Goal: Information Seeking & Learning: Learn about a topic

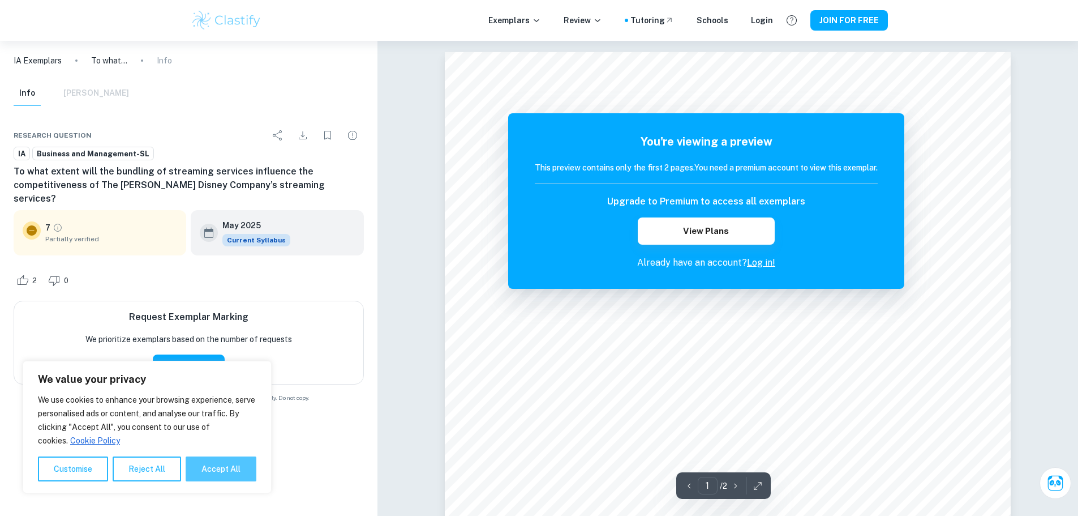
click at [230, 476] on button "Accept All" at bounding box center [221, 468] width 71 height 25
checkbox input "true"
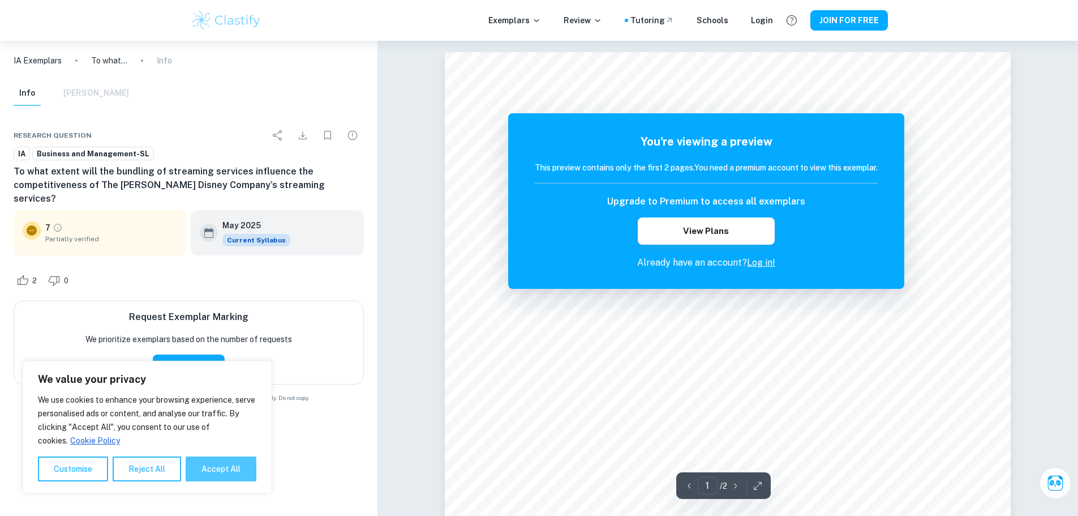
checkbox input "true"
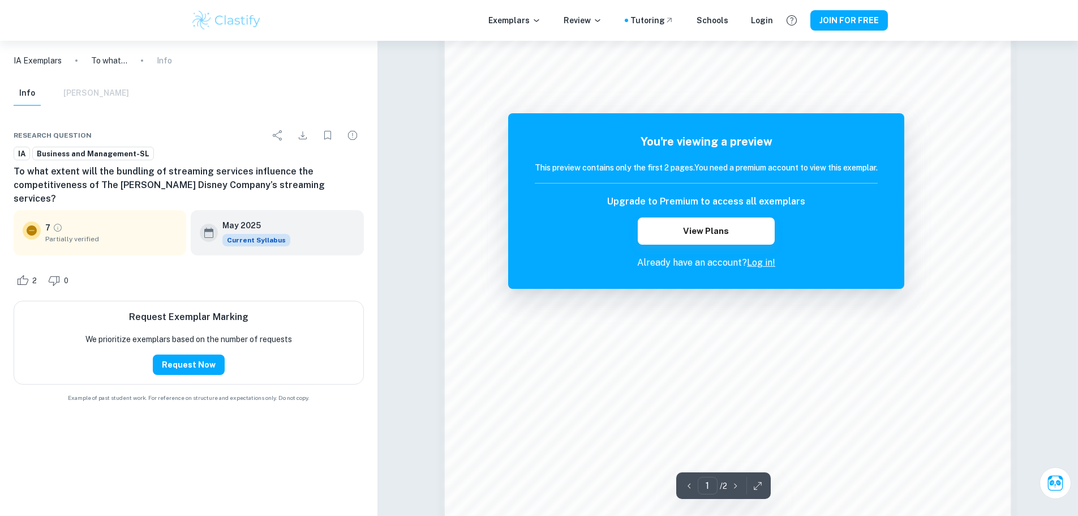
scroll to position [793, 0]
click at [758, 262] on link "Log in!" at bounding box center [761, 262] width 28 height 11
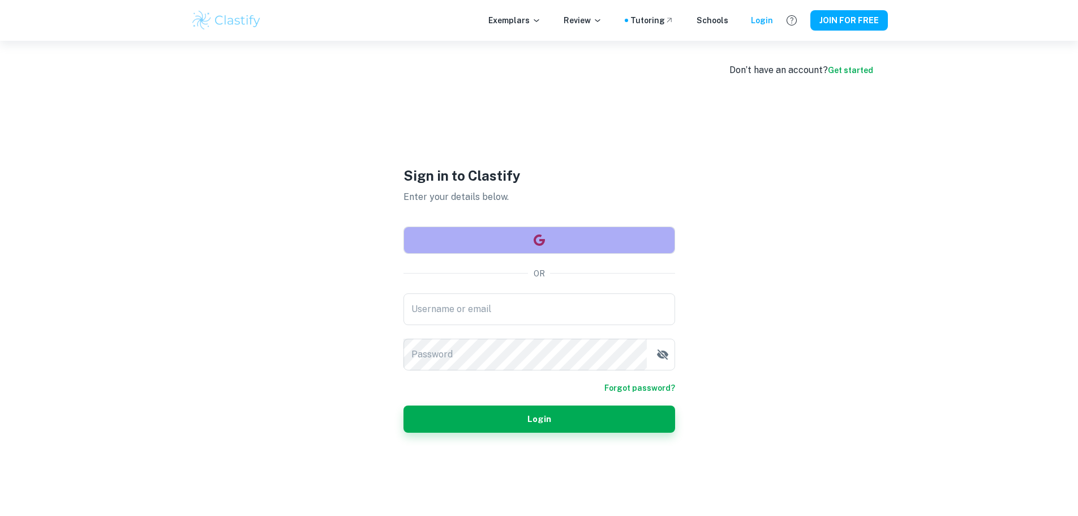
click at [567, 241] on button "button" at bounding box center [540, 239] width 272 height 27
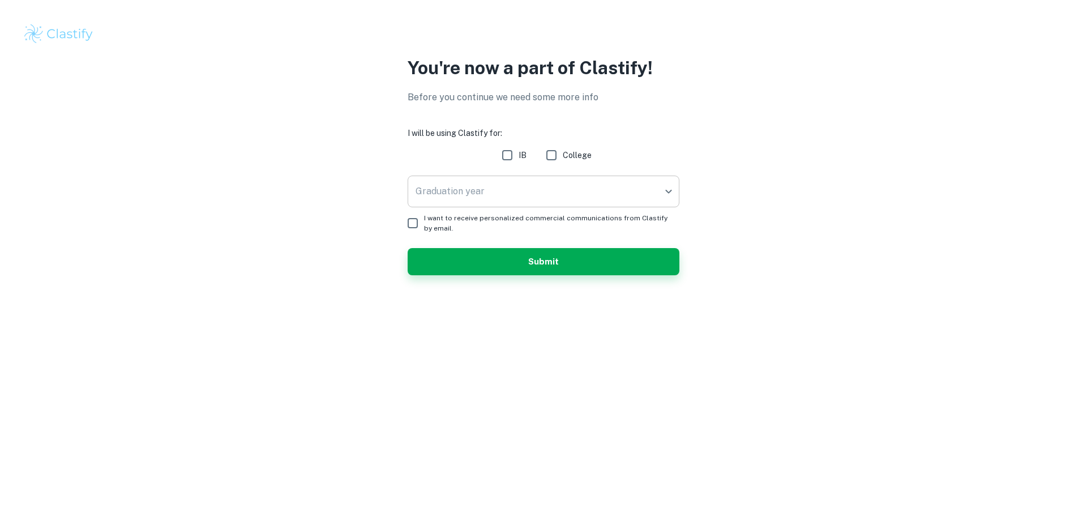
click at [493, 196] on body "We value your privacy We use cookies to enhance your browsing experience, serve…" at bounding box center [543, 258] width 1087 height 516
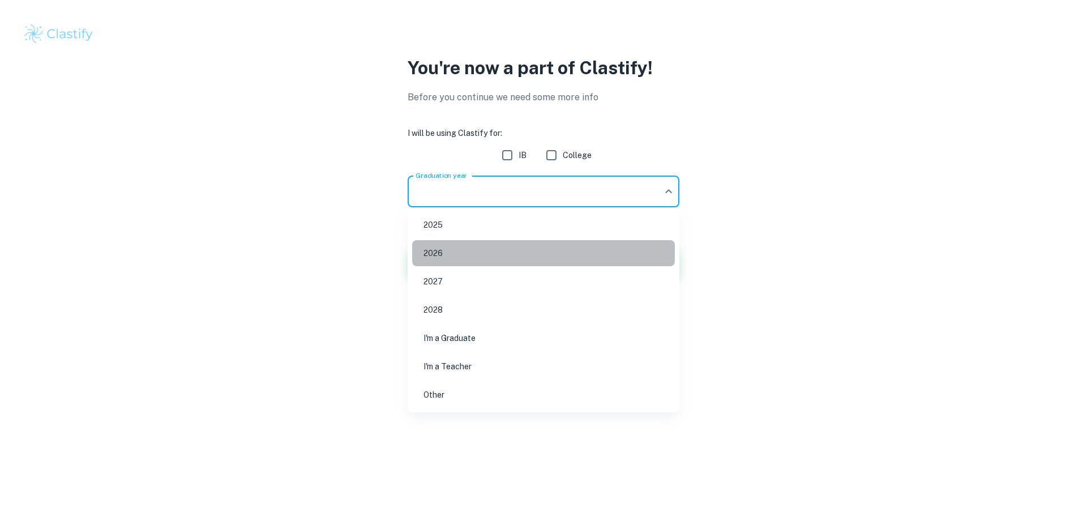
click at [473, 260] on li "2026" at bounding box center [543, 253] width 263 height 26
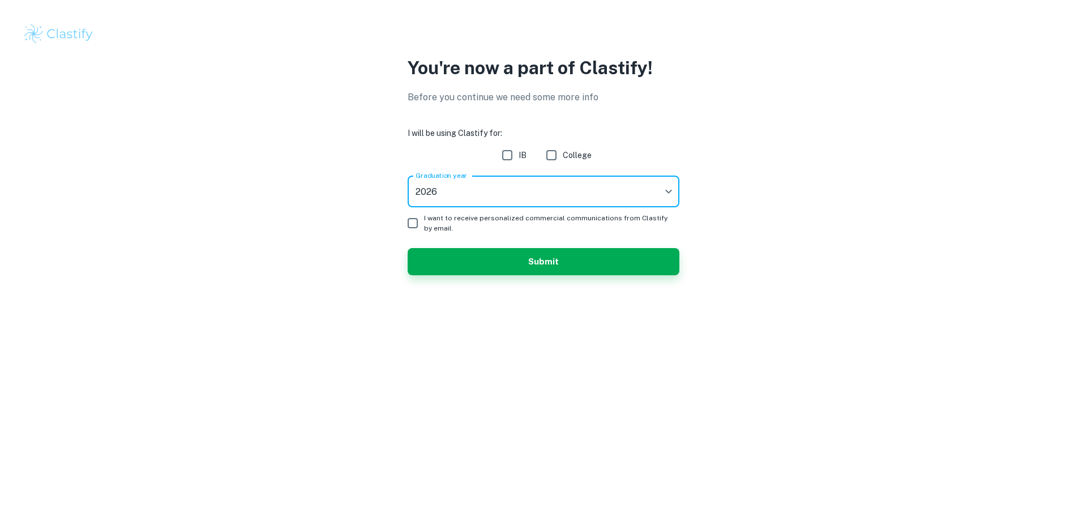
click at [475, 175] on form "I will be using Clastify for: IB College Graduation year [DATE] Graduation year…" at bounding box center [544, 201] width 272 height 148
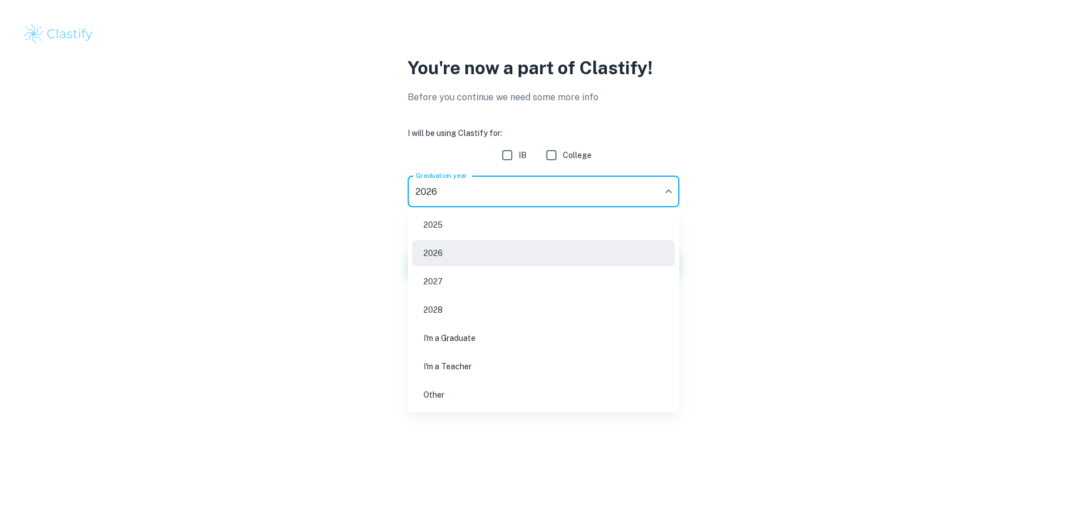
click at [481, 194] on body "We value your privacy We use cookies to enhance your browsing experience, serve…" at bounding box center [543, 258] width 1087 height 516
click at [504, 163] on div at bounding box center [543, 258] width 1087 height 516
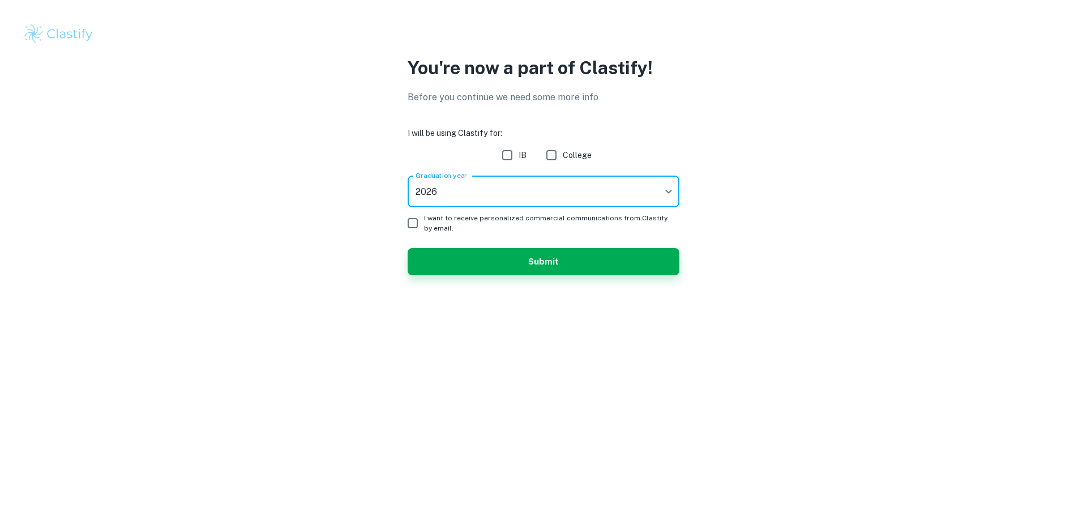
click at [510, 156] on div "2025 2026 2027 2028 I'm a Graduate I'm a Teacher Other" at bounding box center [543, 258] width 1087 height 516
click at [509, 153] on input "IB" at bounding box center [507, 155] width 23 height 23
checkbox input "true"
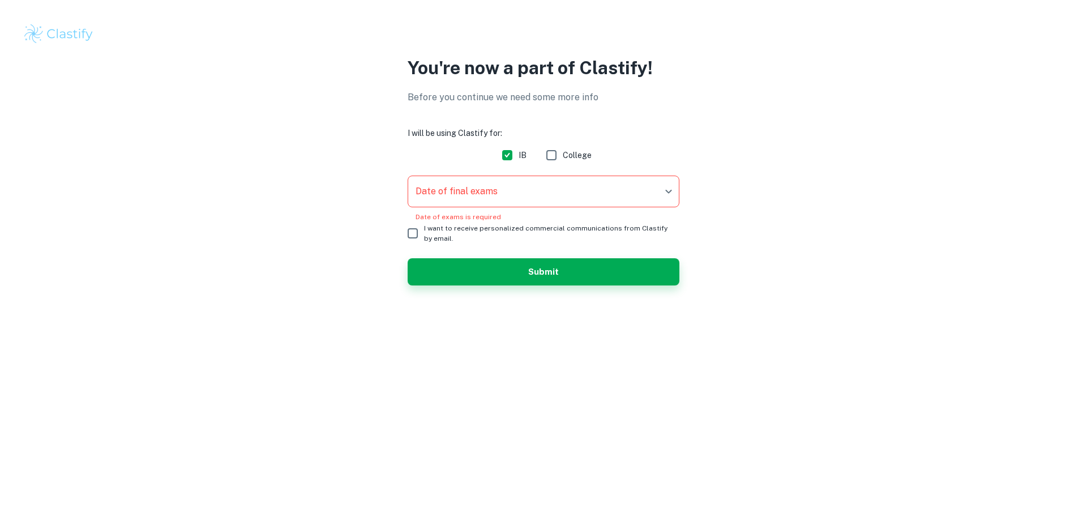
click at [479, 197] on body "We value your privacy We use cookies to enhance your browsing experience, serve…" at bounding box center [543, 258] width 1087 height 516
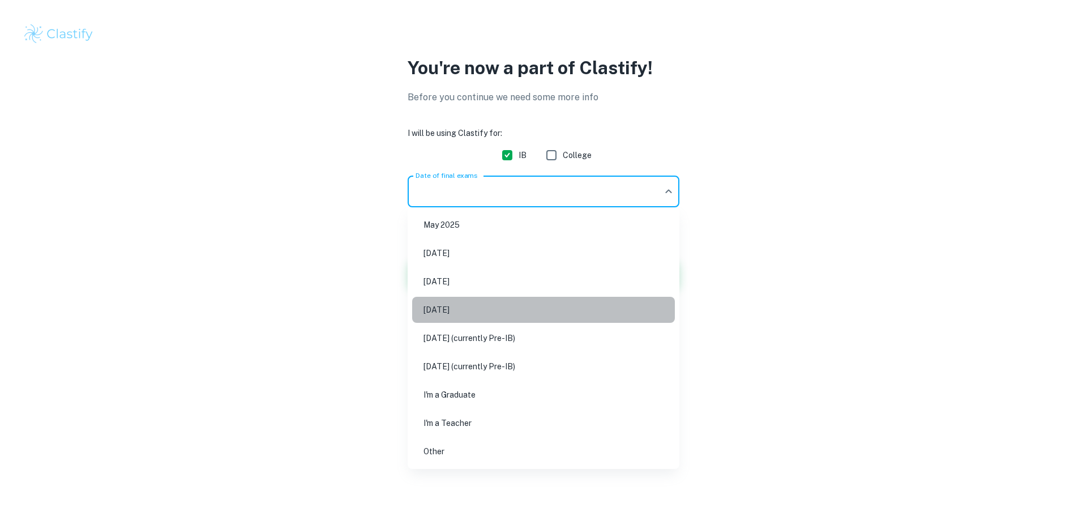
click at [465, 310] on li "[DATE]" at bounding box center [543, 310] width 263 height 26
type input "N26"
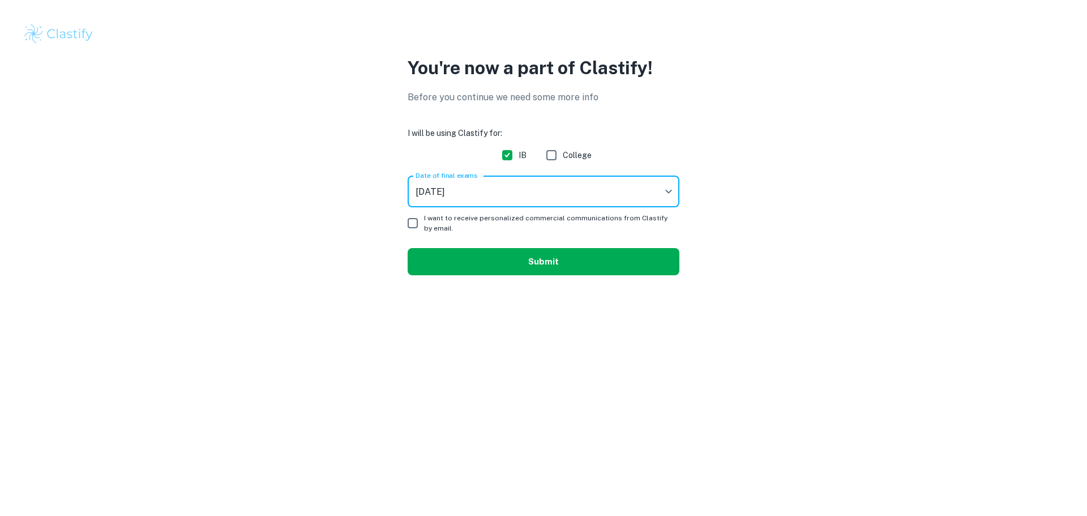
click at [528, 262] on button "Submit" at bounding box center [544, 261] width 272 height 27
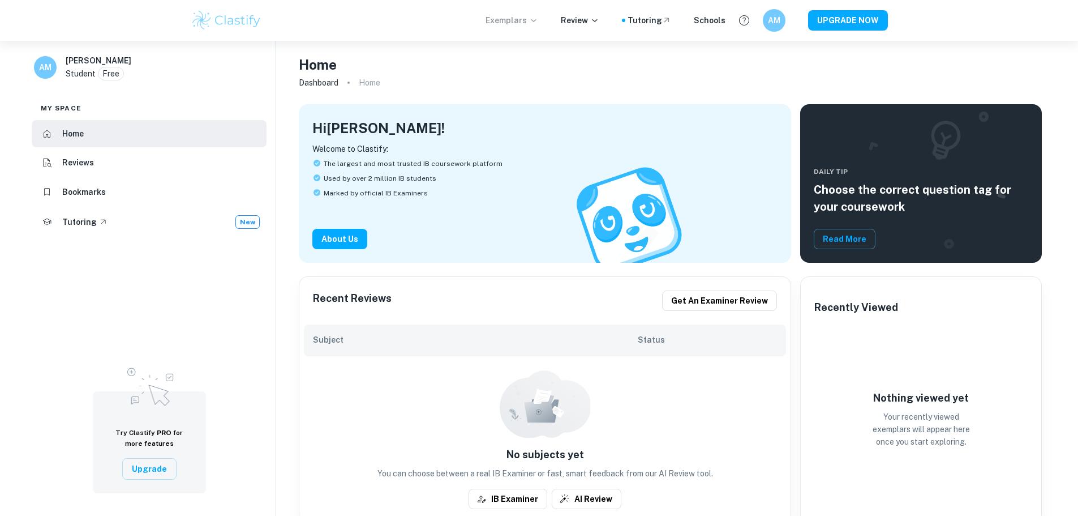
click at [533, 20] on p "Exemplars" at bounding box center [512, 20] width 53 height 12
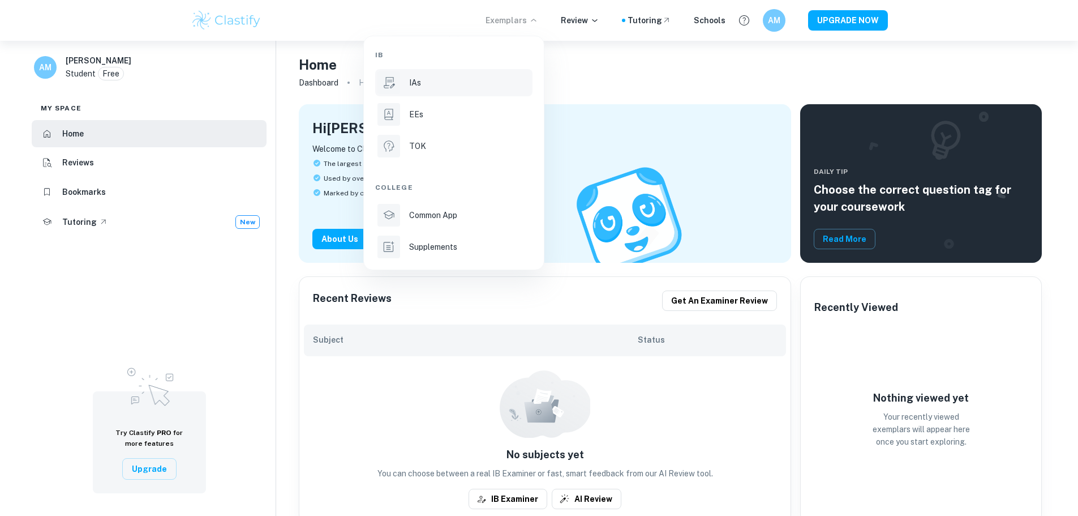
click at [472, 95] on li "IAs" at bounding box center [453, 82] width 157 height 27
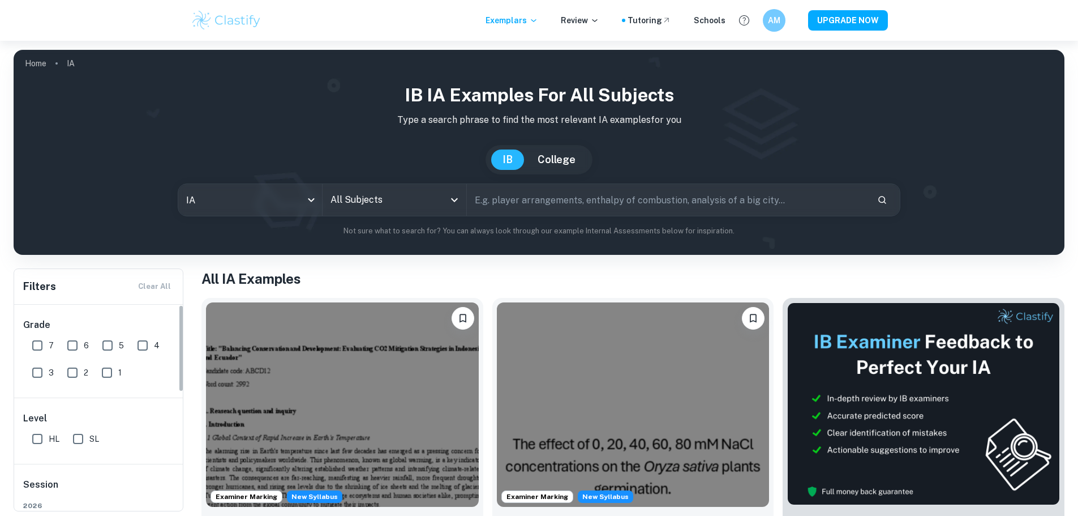
click at [34, 344] on input "7" at bounding box center [37, 345] width 23 height 23
checkbox input "true"
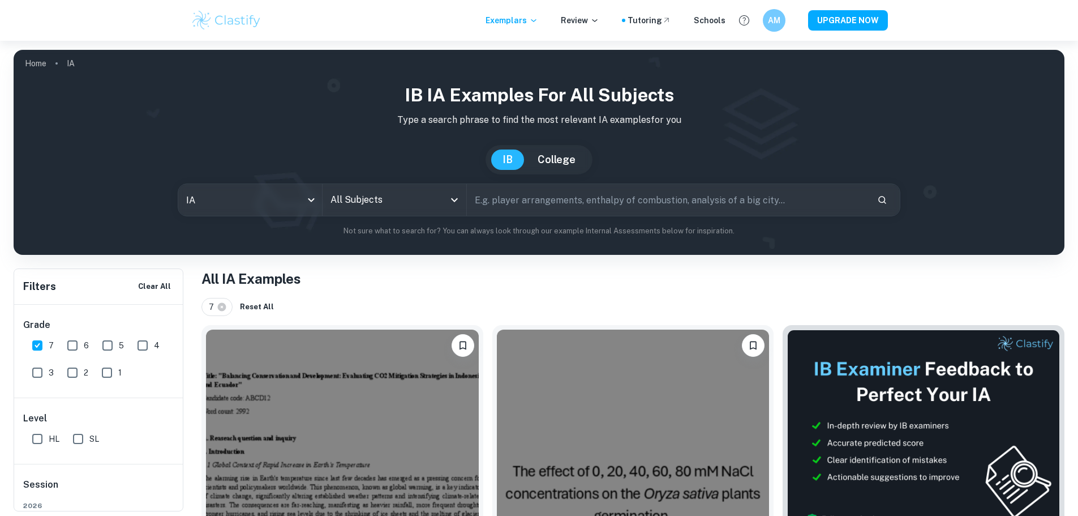
click at [85, 428] on input "SL" at bounding box center [78, 438] width 23 height 23
checkbox input "true"
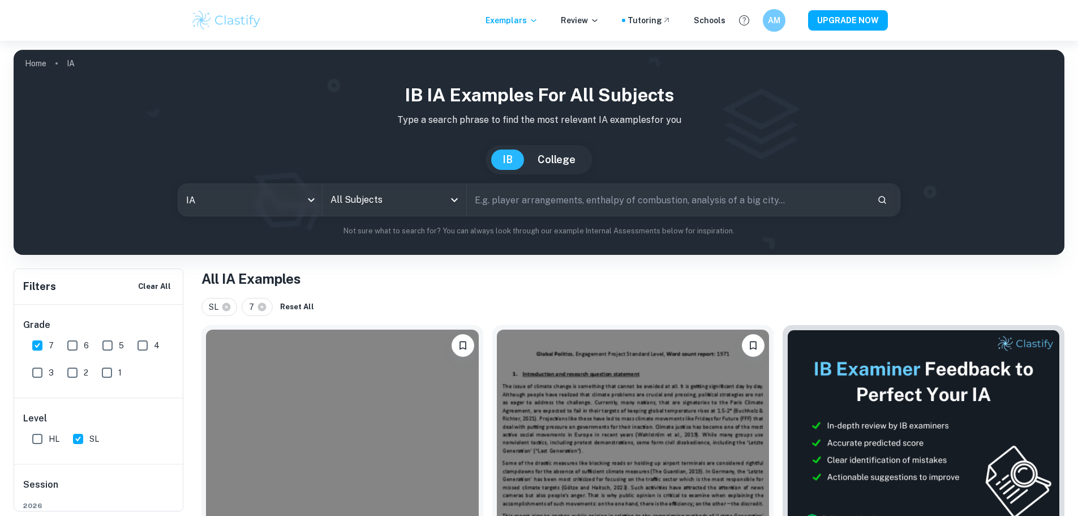
click at [381, 189] on div "All Subjects" at bounding box center [395, 200] width 144 height 32
click at [382, 196] on input "All Subjects" at bounding box center [386, 200] width 117 height 22
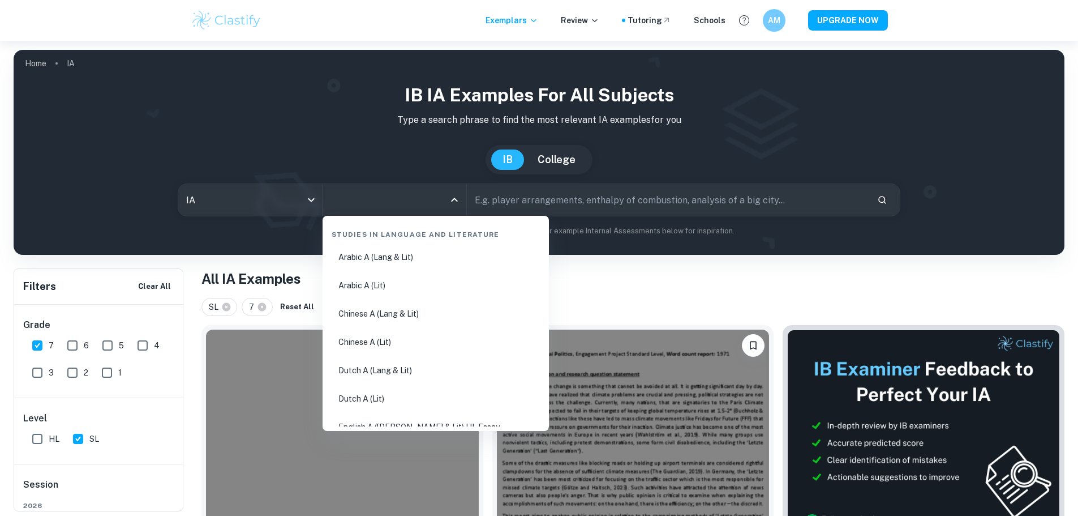
click at [383, 198] on input "All Subjects" at bounding box center [386, 200] width 117 height 22
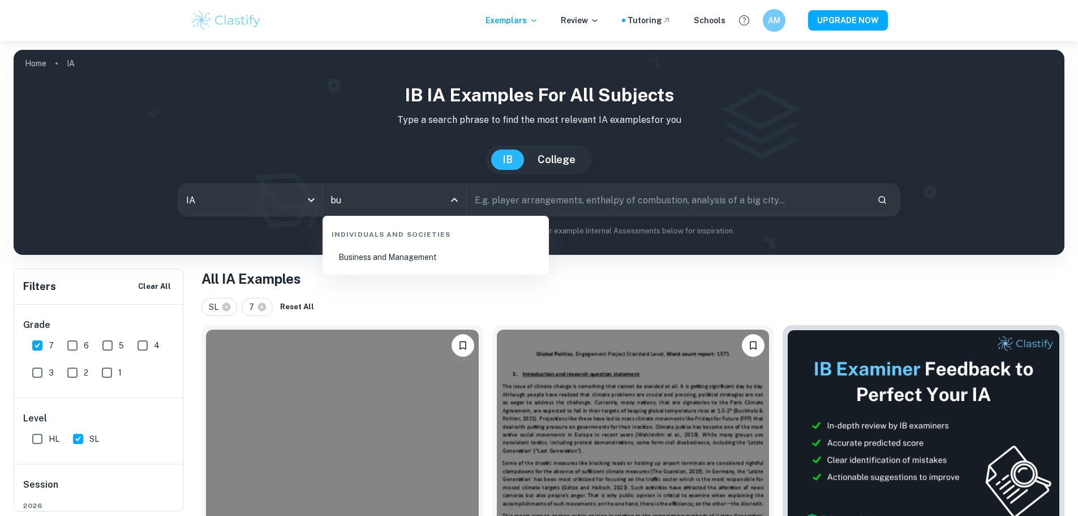
click at [403, 250] on li "Business and Management" at bounding box center [435, 257] width 217 height 26
type input "Business and Management"
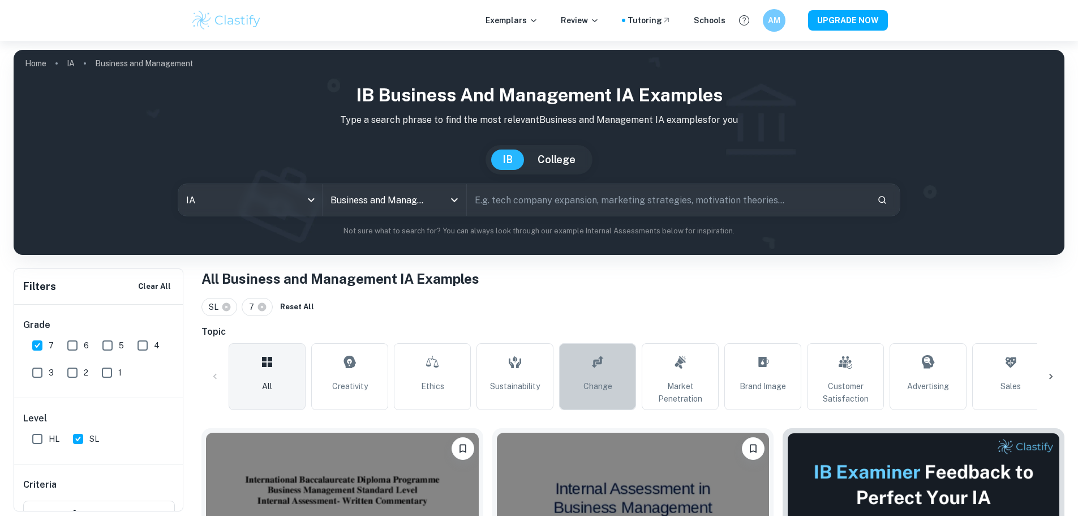
click at [575, 374] on link "Change" at bounding box center [597, 376] width 77 height 67
type input "Change"
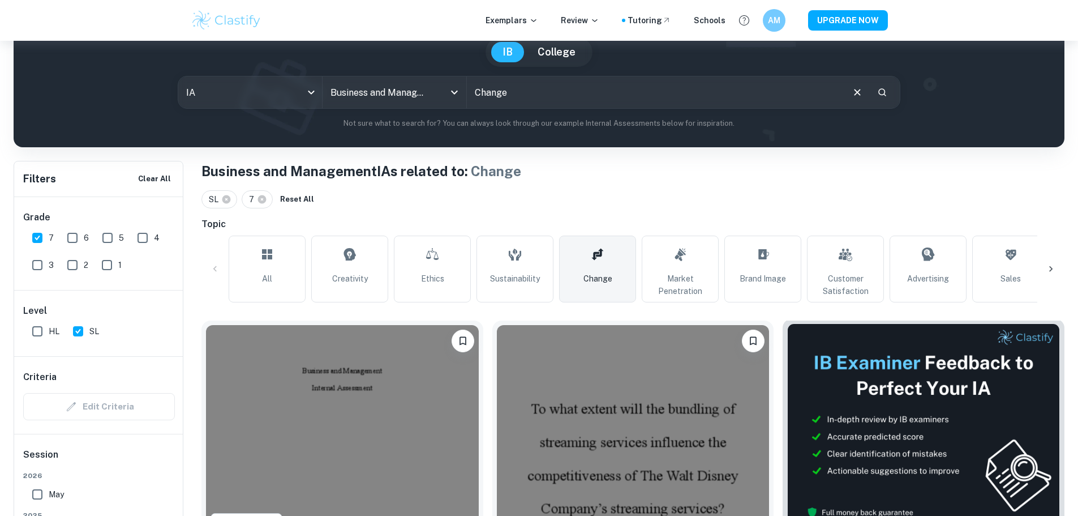
scroll to position [170, 0]
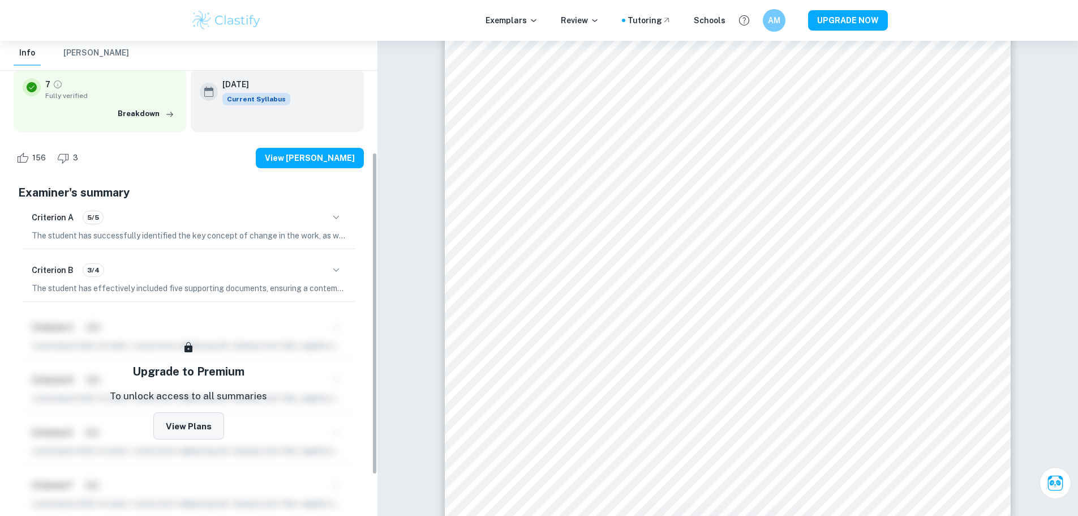
scroll to position [170, 0]
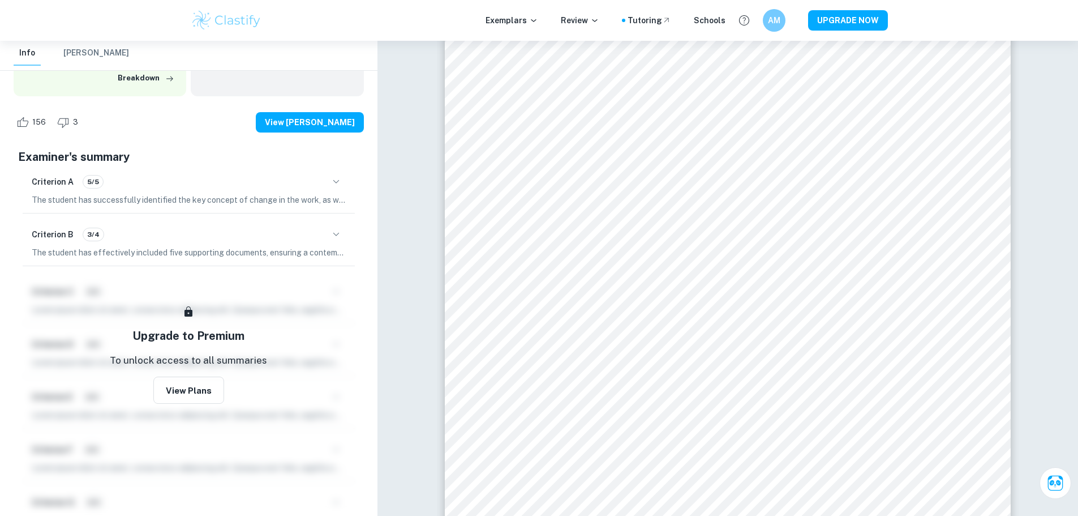
click at [340, 232] on icon "button" at bounding box center [336, 235] width 14 height 14
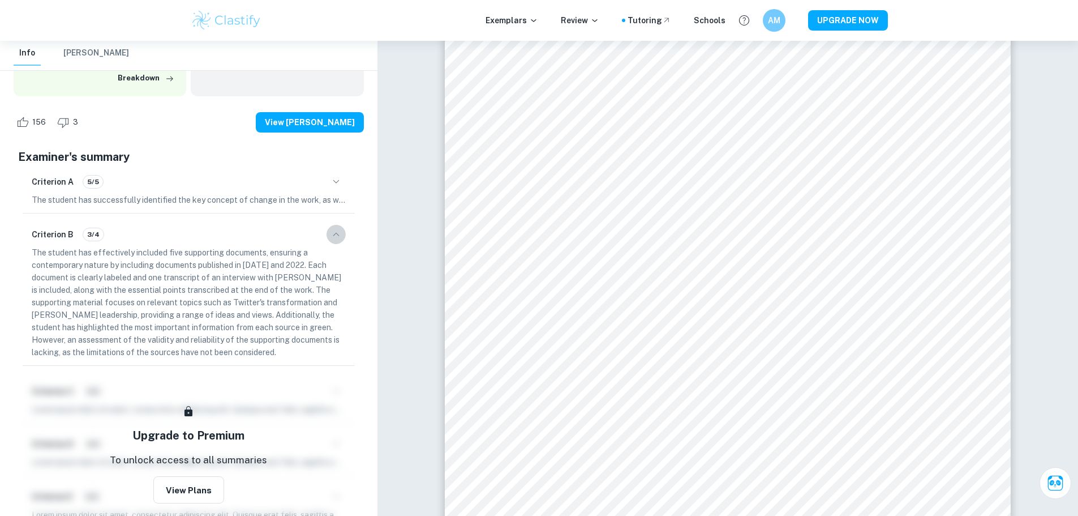
click at [340, 232] on icon "button" at bounding box center [336, 235] width 14 height 14
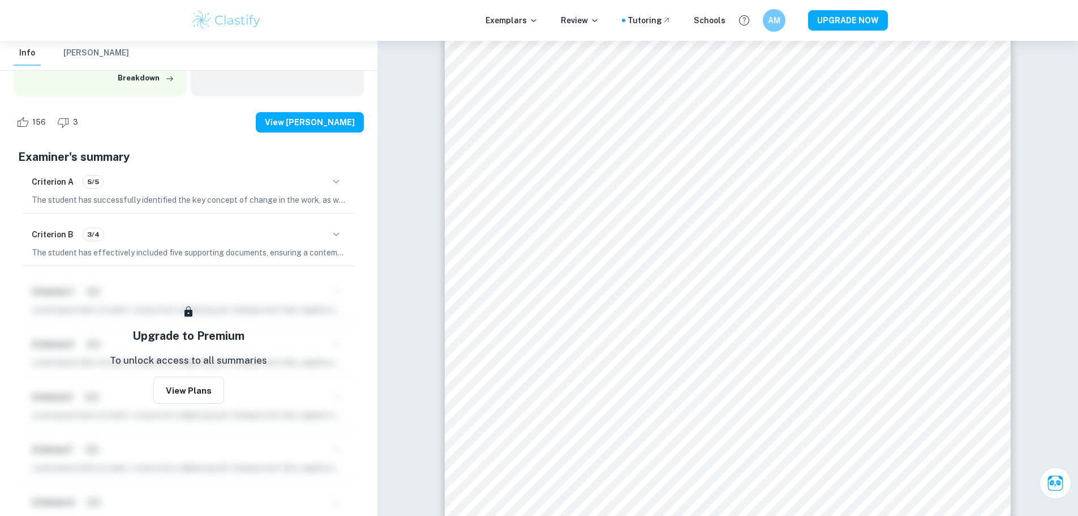
click at [342, 183] on icon "button" at bounding box center [336, 182] width 14 height 14
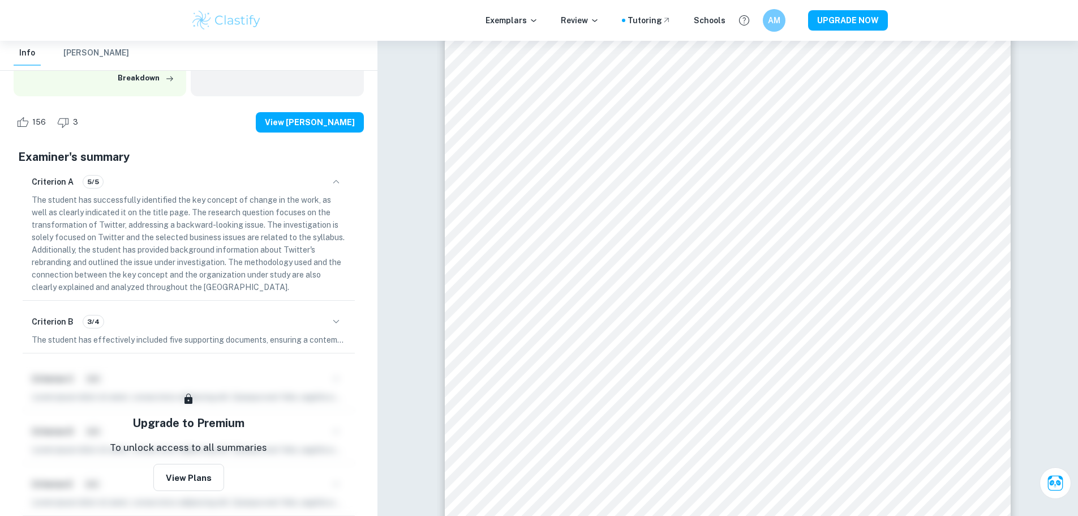
click at [342, 183] on icon "button" at bounding box center [336, 182] width 14 height 14
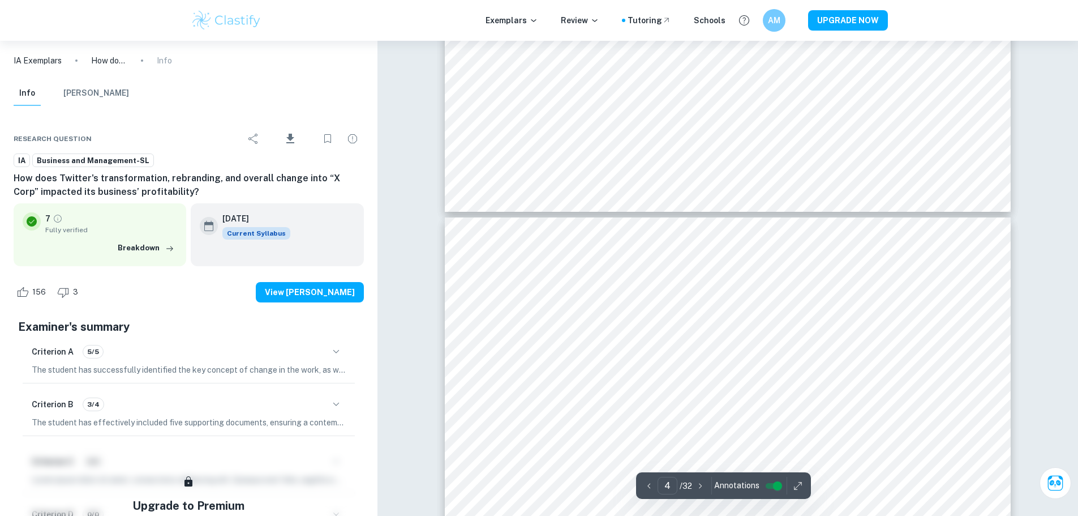
scroll to position [2208, 0]
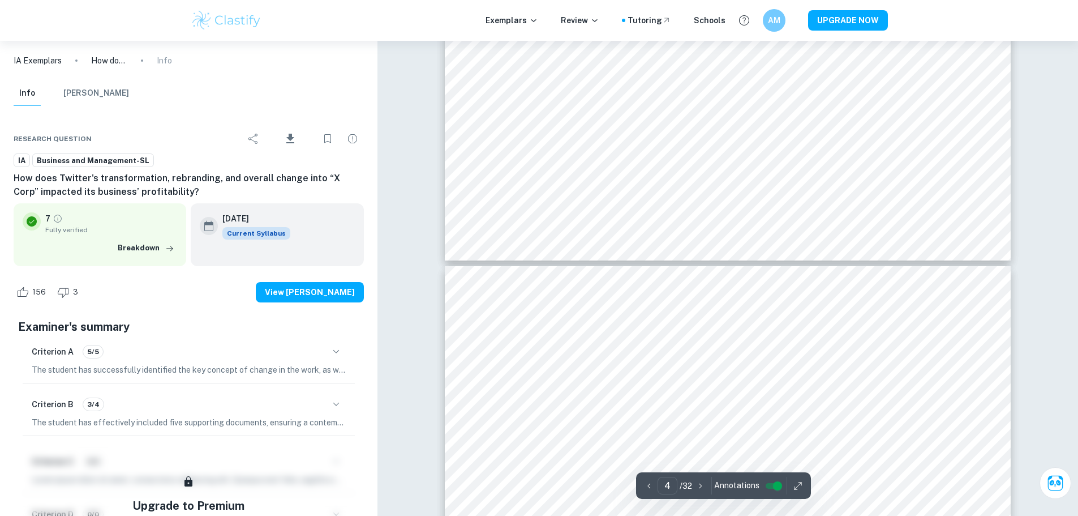
type input "3"
